Goal: Task Accomplishment & Management: Manage account settings

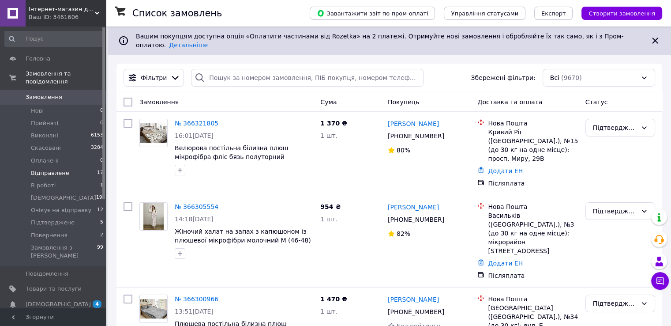
click at [67, 167] on li "Відправлене 17" at bounding box center [54, 173] width 109 height 12
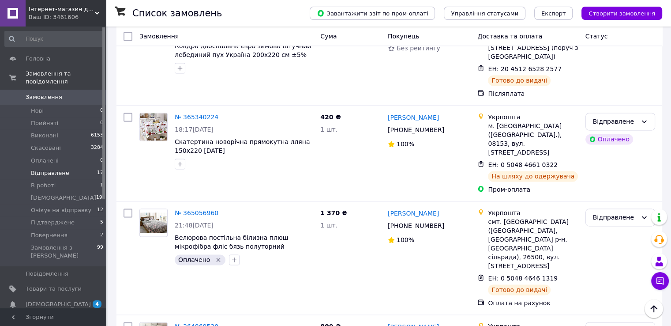
scroll to position [1276, 0]
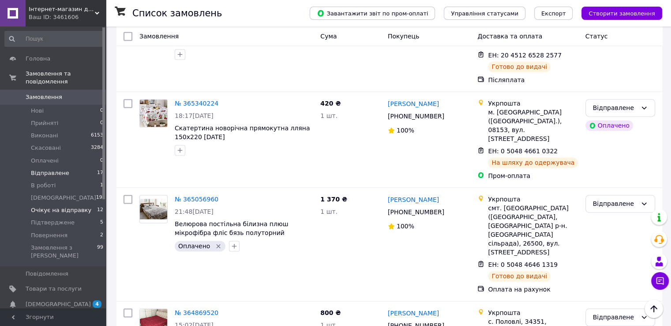
click at [54, 206] on span "Очікує на відправку" at bounding box center [61, 210] width 60 height 8
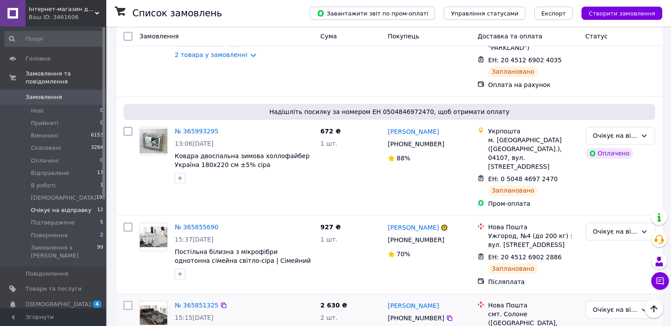
scroll to position [891, 0]
click at [85, 229] on li "Повернення 2" at bounding box center [54, 235] width 109 height 12
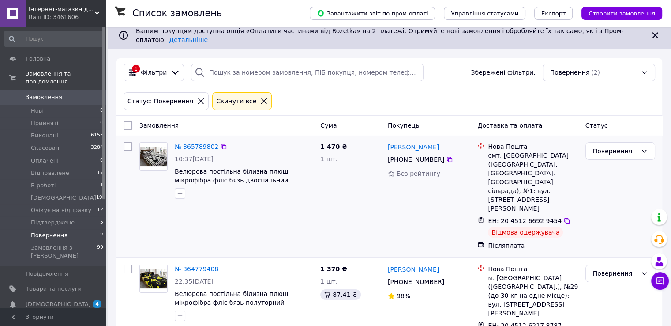
scroll to position [8, 0]
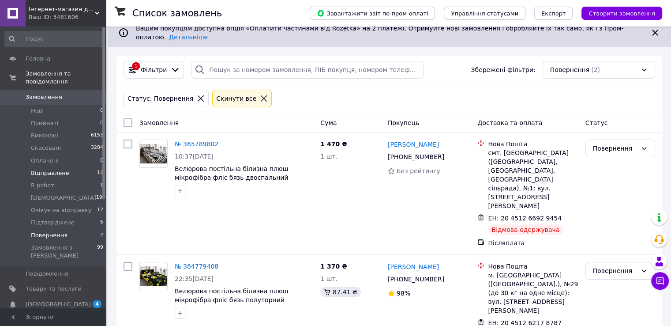
click at [80, 168] on li "Відправлене 17" at bounding box center [54, 173] width 109 height 12
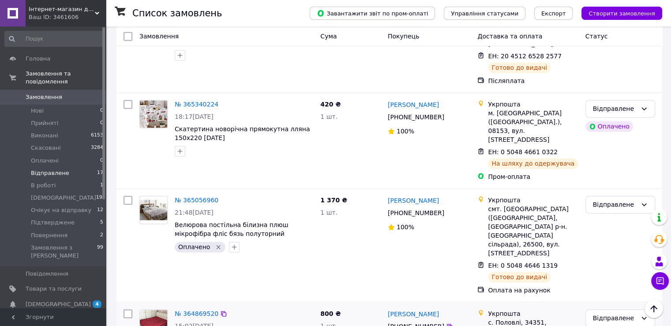
scroll to position [1276, 0]
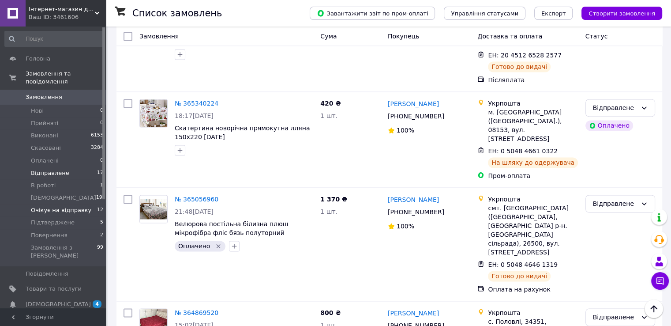
click at [88, 204] on li "Очікує на відправку 12" at bounding box center [54, 210] width 109 height 12
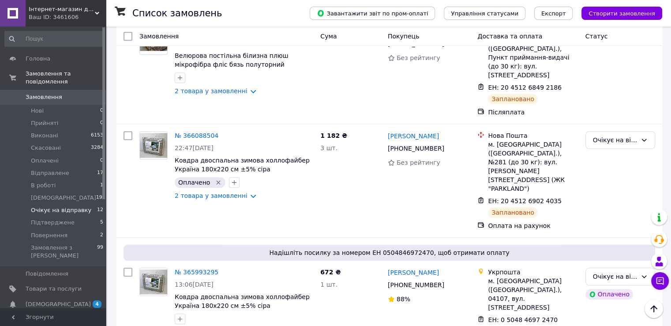
scroll to position [891, 0]
